Goal: Information Seeking & Learning: Understand process/instructions

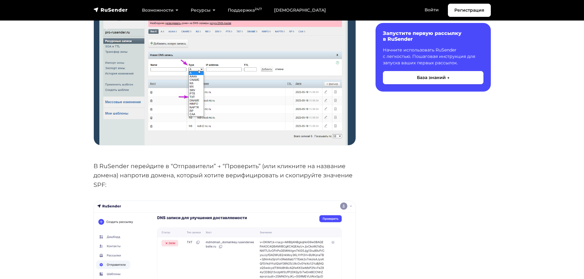
scroll to position [893, 0]
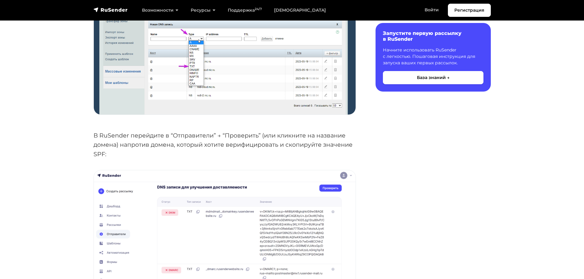
click at [112, 133] on p "В RuSender перейдите в “Отправители” → “Проверить” (или кликните на название до…" at bounding box center [224, 145] width 262 height 28
copy p "RuSender"
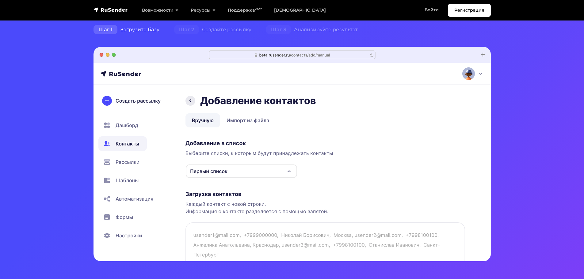
scroll to position [184, 0]
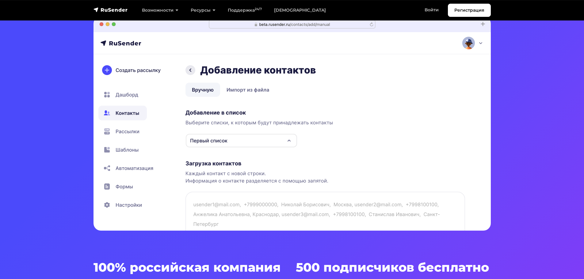
click at [225, 137] on img at bounding box center [291, 123] width 397 height 214
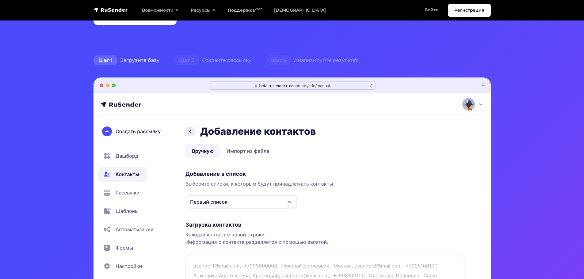
scroll to position [61, 0]
